Goal: Transaction & Acquisition: Purchase product/service

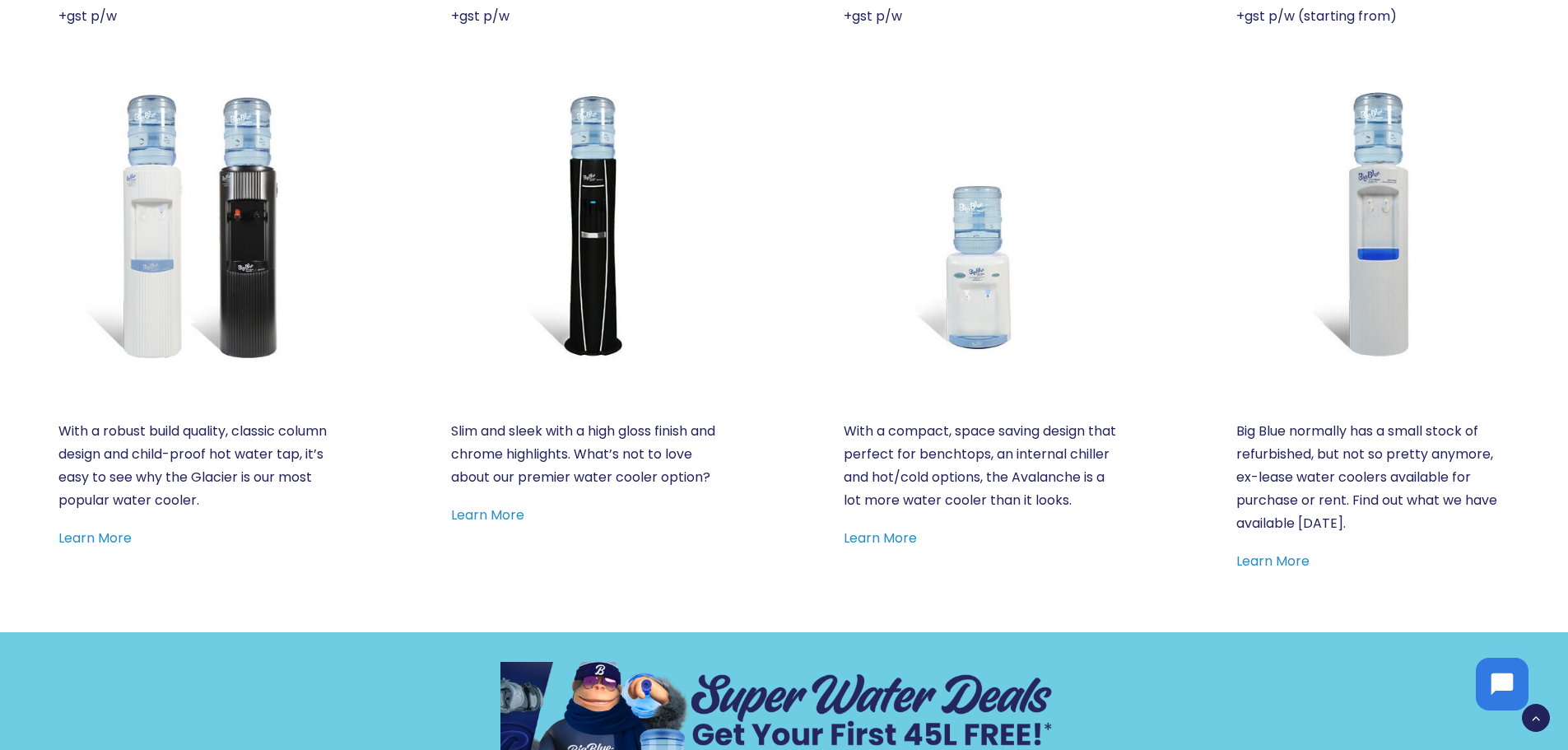
click at [244, 294] on img at bounding box center [195, 223] width 273 height 273
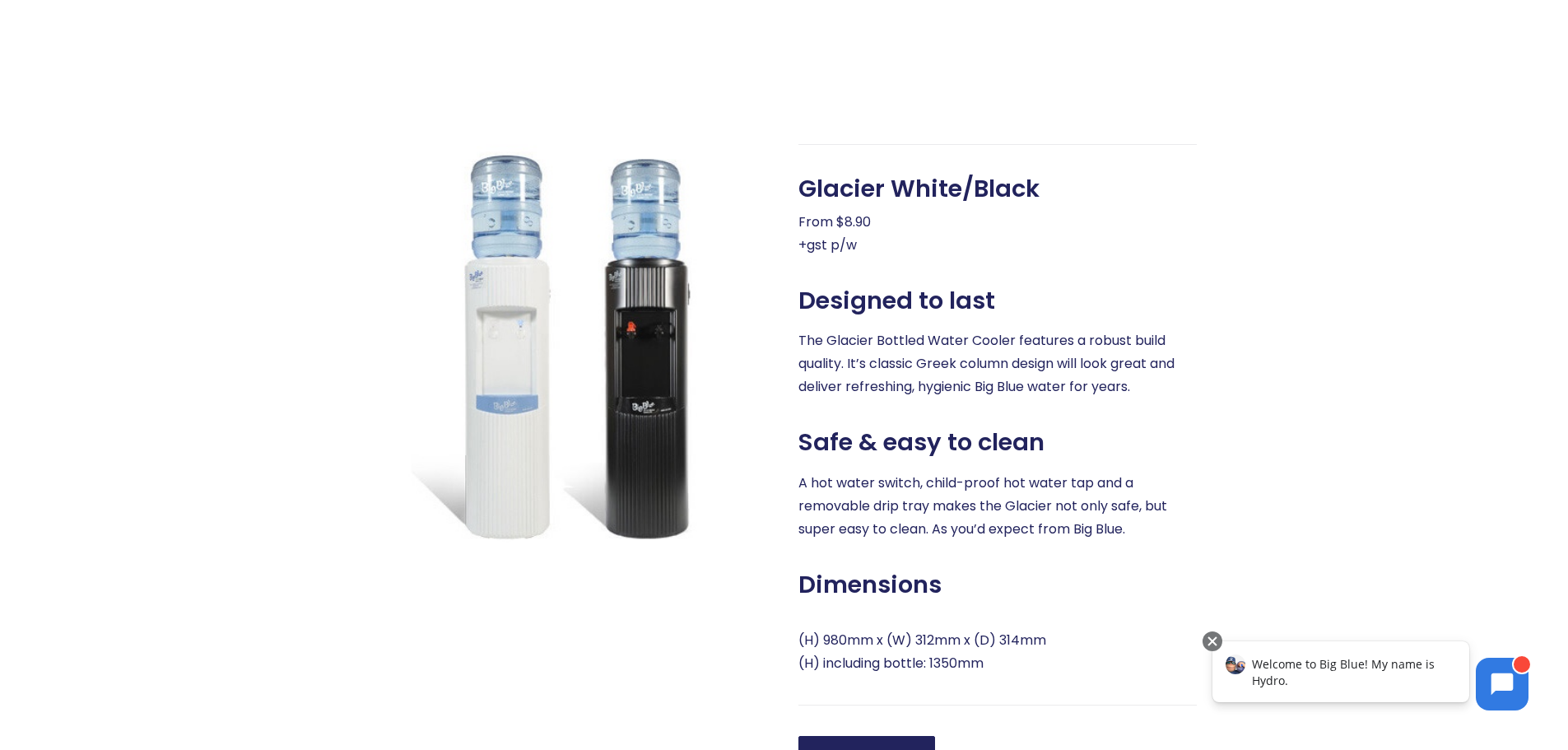
drag, startPoint x: 657, startPoint y: 457, endPoint x: 359, endPoint y: 484, distance: 299.2
click at [359, 484] on div at bounding box center [555, 459] width 428 height 631
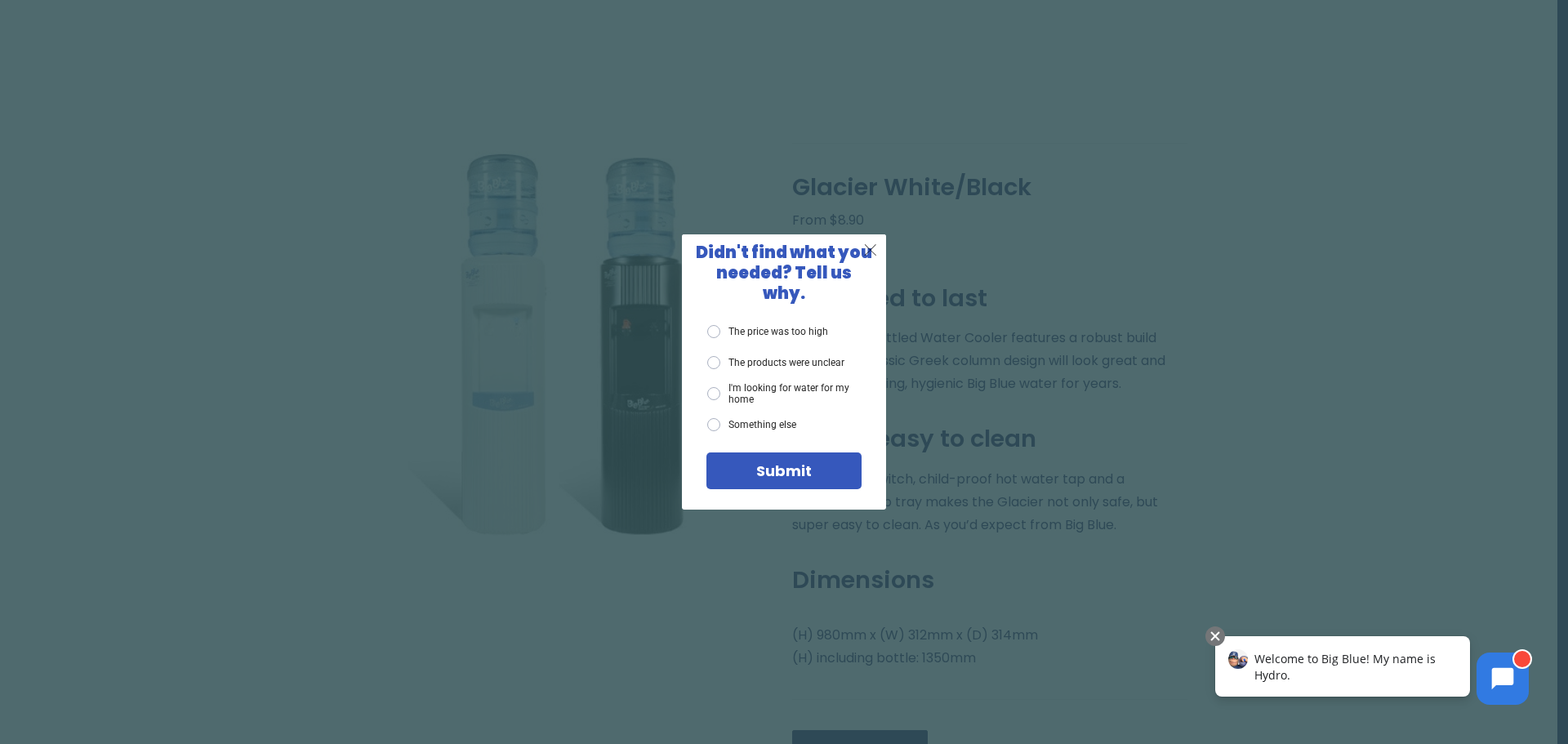
click at [873, 260] on span "X" at bounding box center [871, 249] width 15 height 20
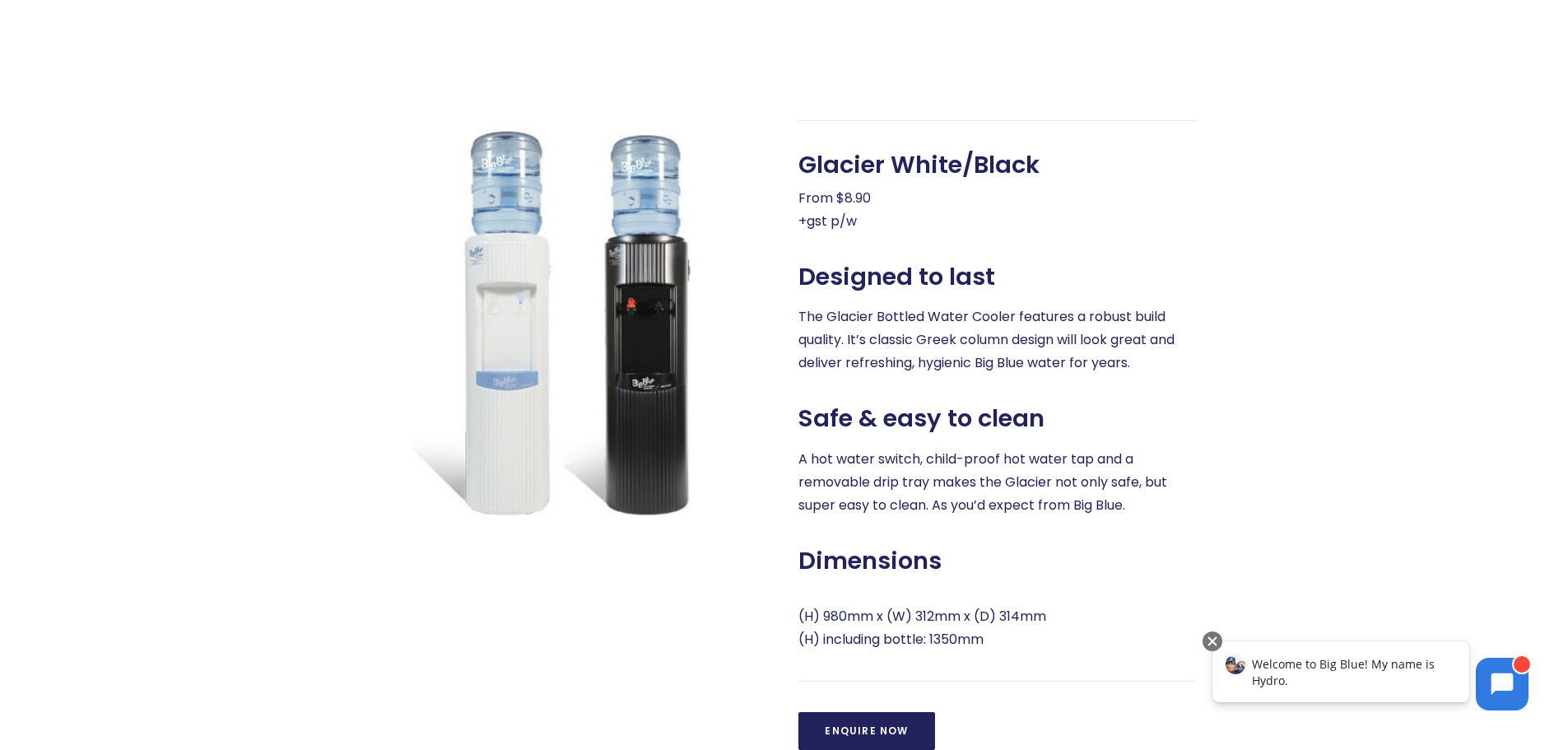
scroll to position [659, 0]
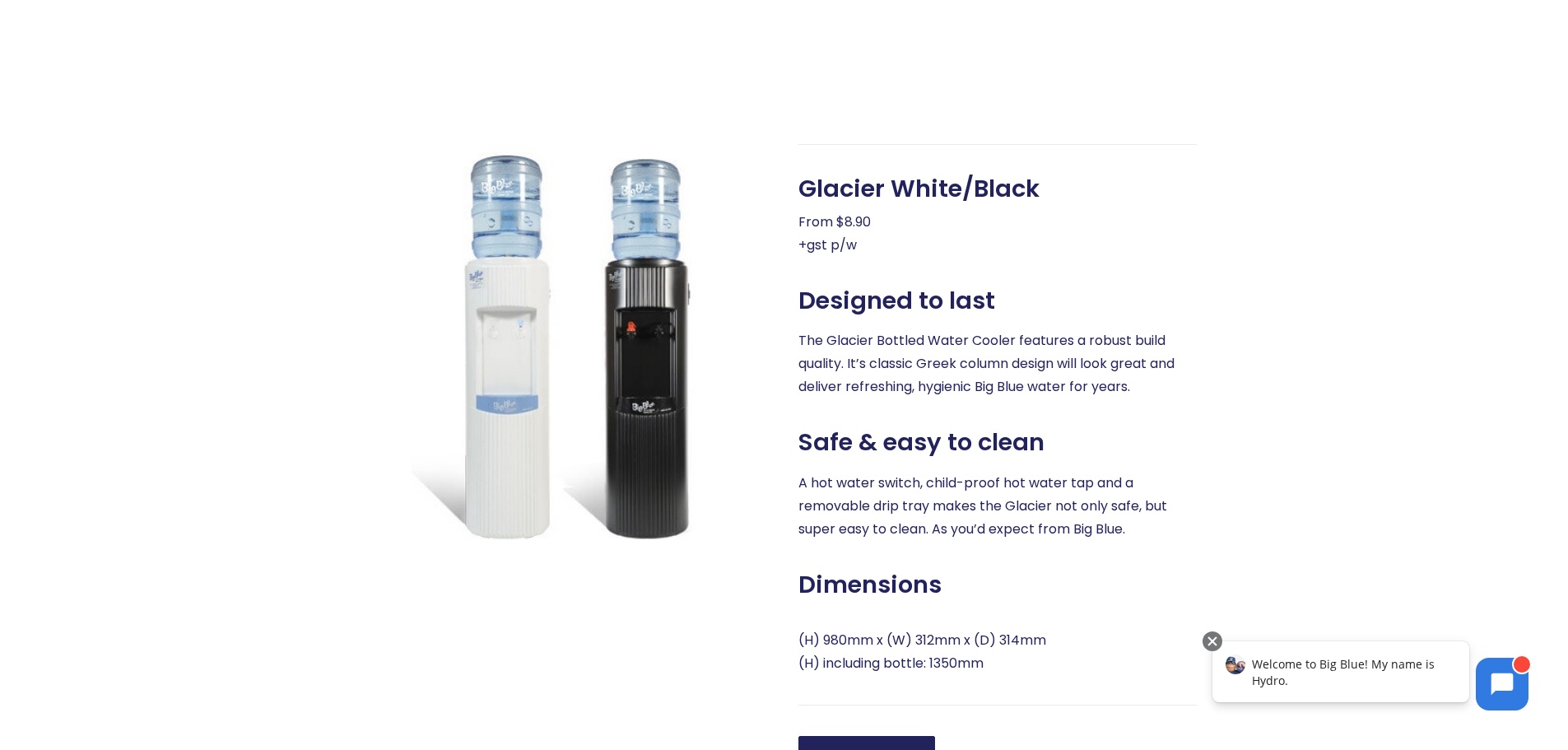
drag, startPoint x: 599, startPoint y: 471, endPoint x: 379, endPoint y: 478, distance: 220.1
click at [379, 478] on img at bounding box center [569, 342] width 398 height 398
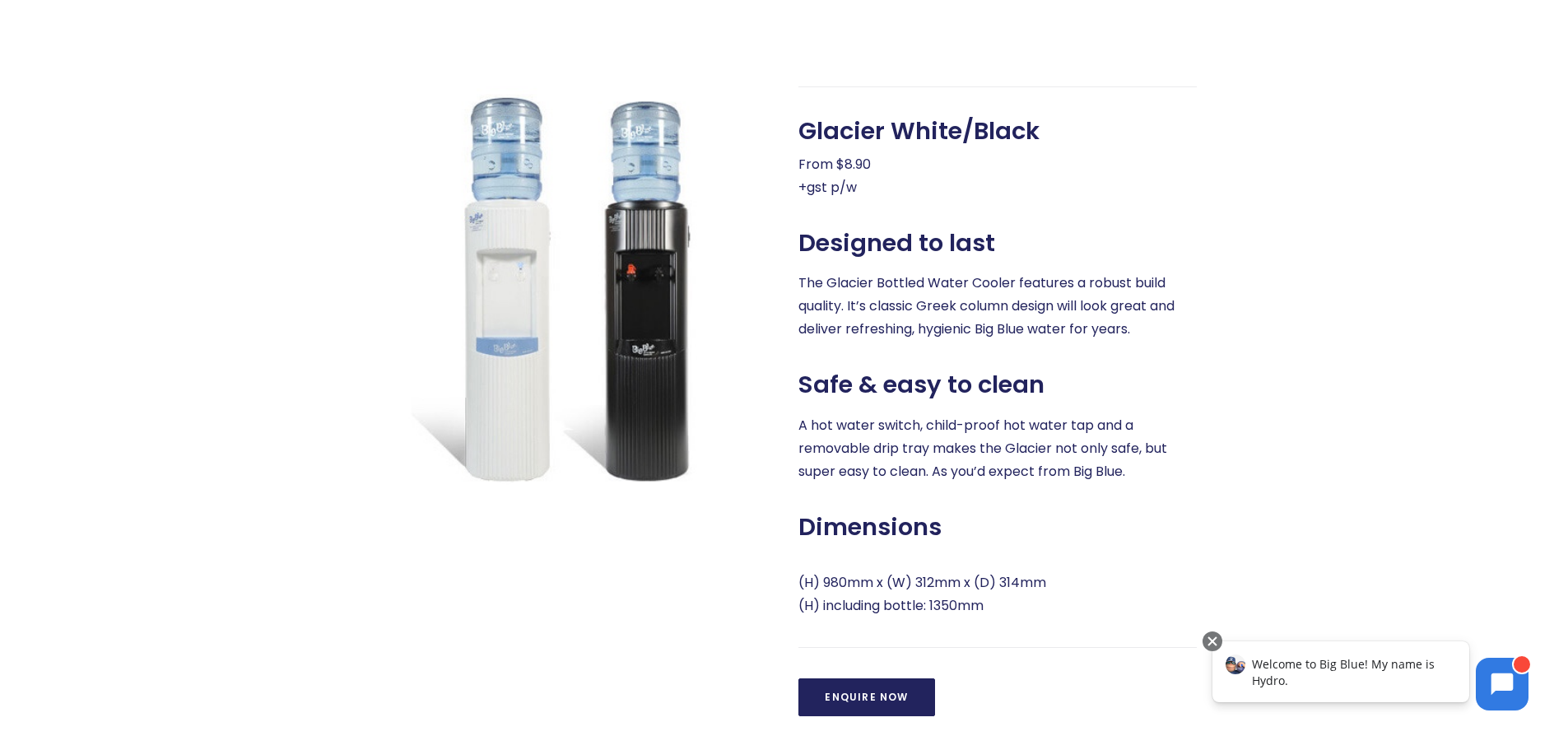
scroll to position [741, 0]
